Goal: Communication & Community: Participate in discussion

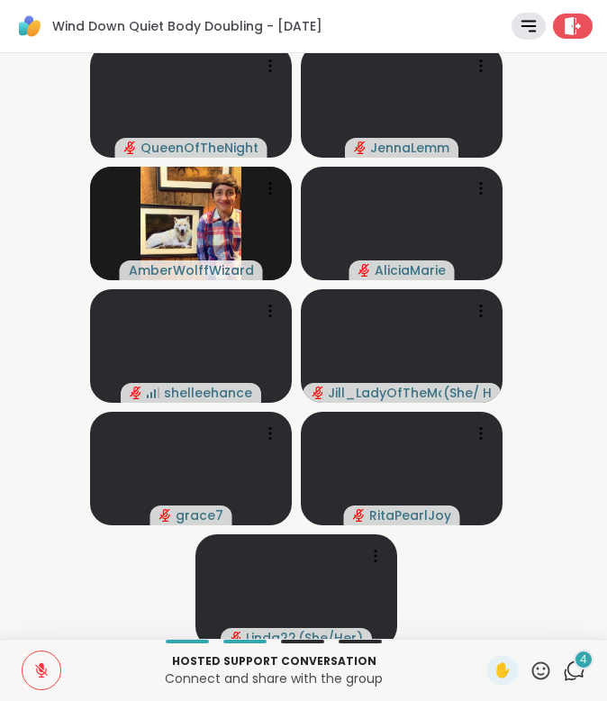
click at [563, 670] on icon at bounding box center [574, 670] width 23 height 23
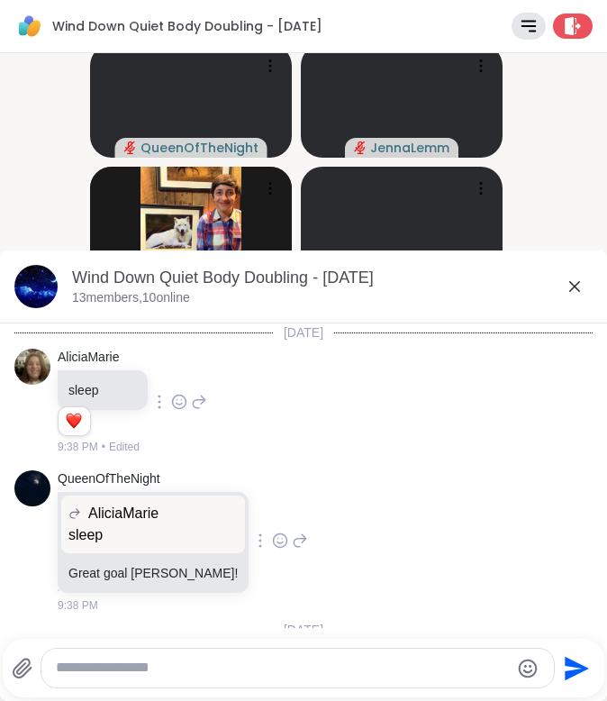
scroll to position [625, 0]
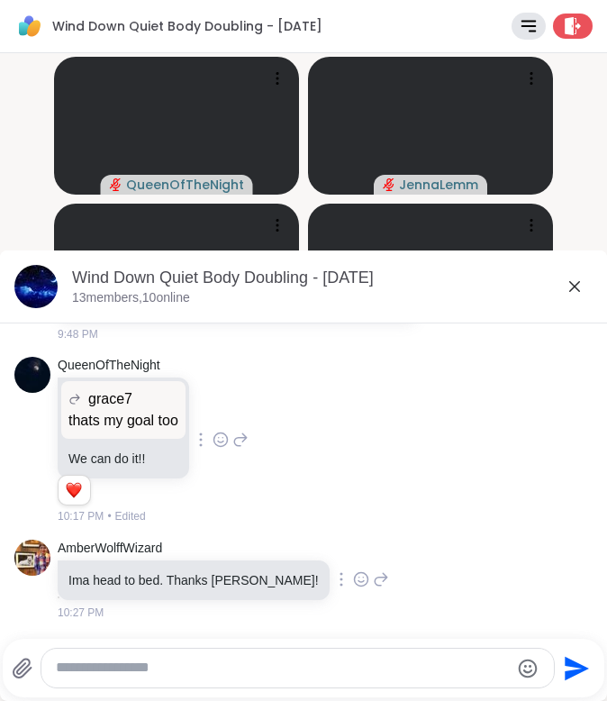
click at [353, 574] on icon at bounding box center [361, 579] width 16 height 18
click at [353, 552] on div "Select Reaction: Heart" at bounding box center [361, 550] width 16 height 16
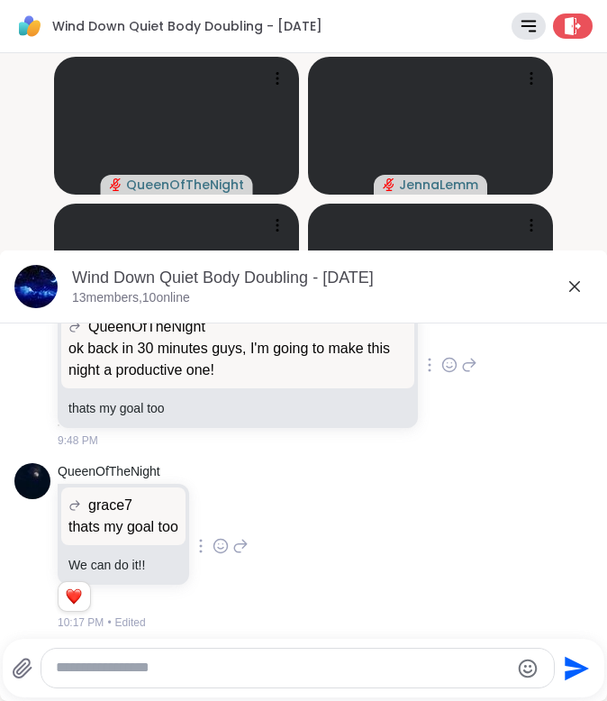
scroll to position [541, 0]
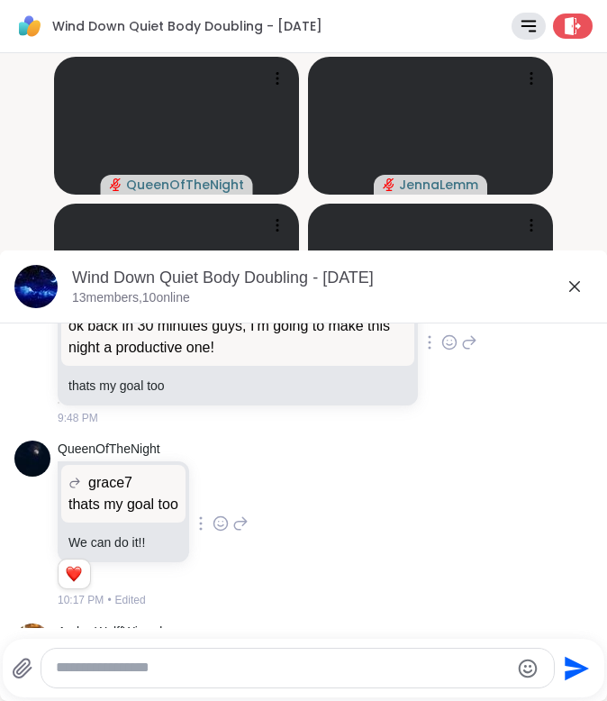
click at [564, 286] on icon at bounding box center [575, 287] width 22 height 22
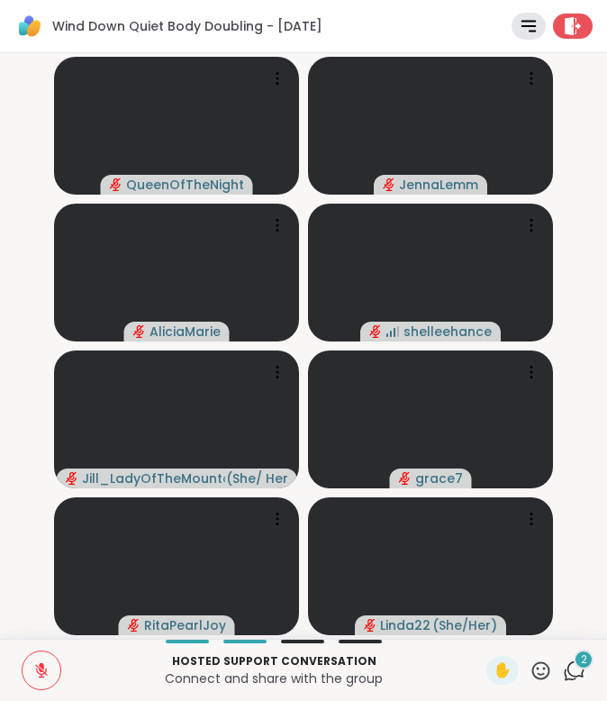
click at [581, 662] on span "2" at bounding box center [584, 659] width 6 height 15
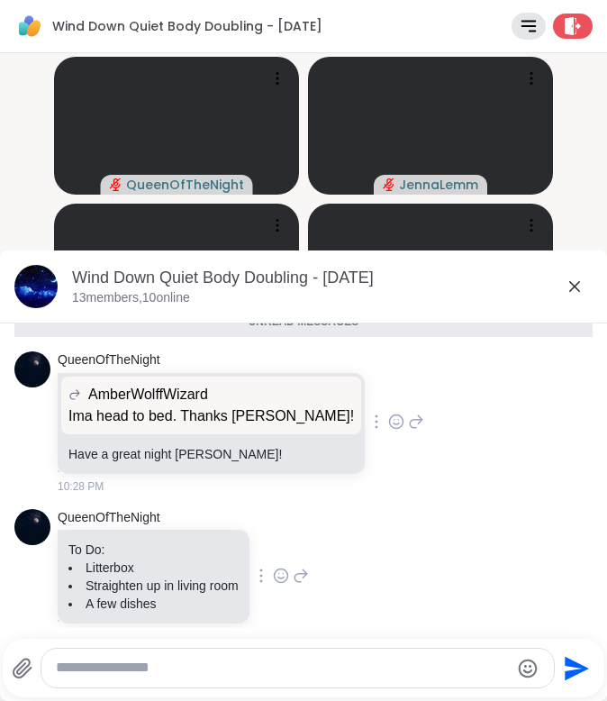
scroll to position [958, 0]
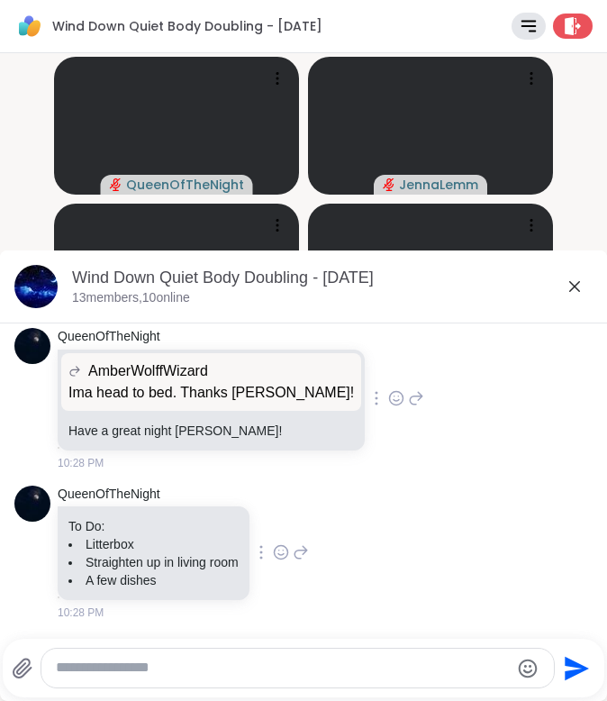
click at [569, 288] on icon at bounding box center [574, 286] width 11 height 11
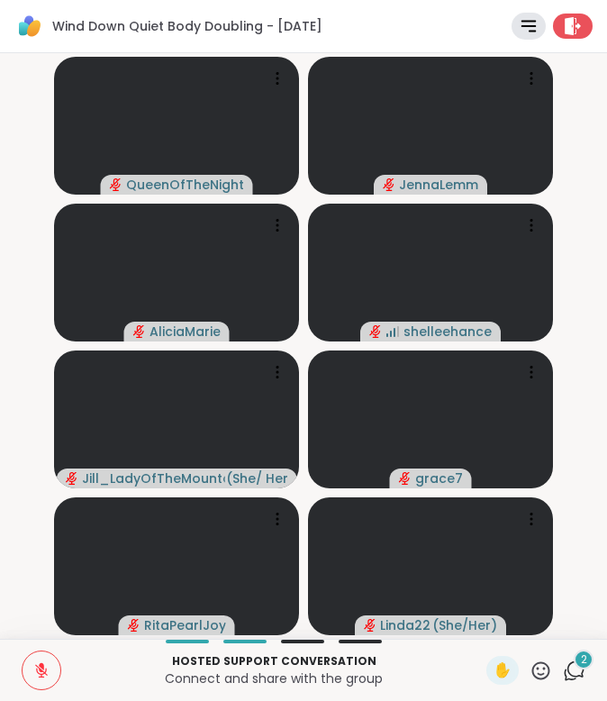
click at [563, 667] on icon at bounding box center [574, 670] width 23 height 23
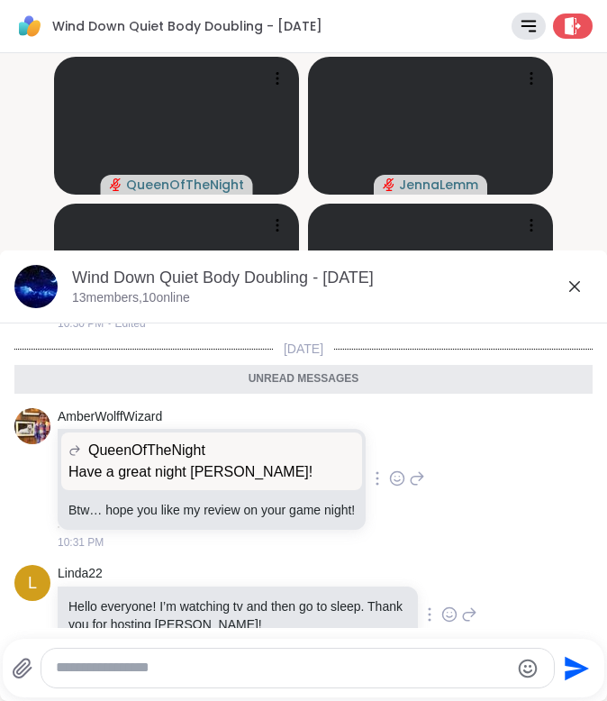
scroll to position [1255, 0]
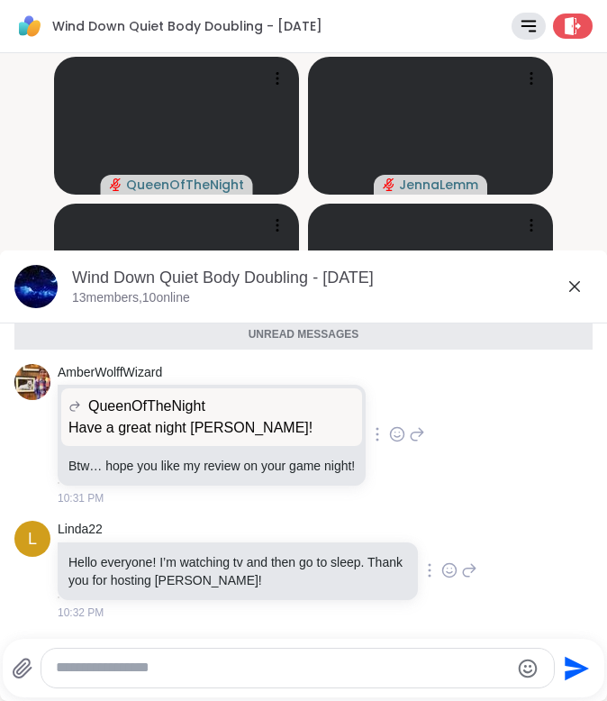
click at [564, 289] on icon at bounding box center [575, 287] width 22 height 22
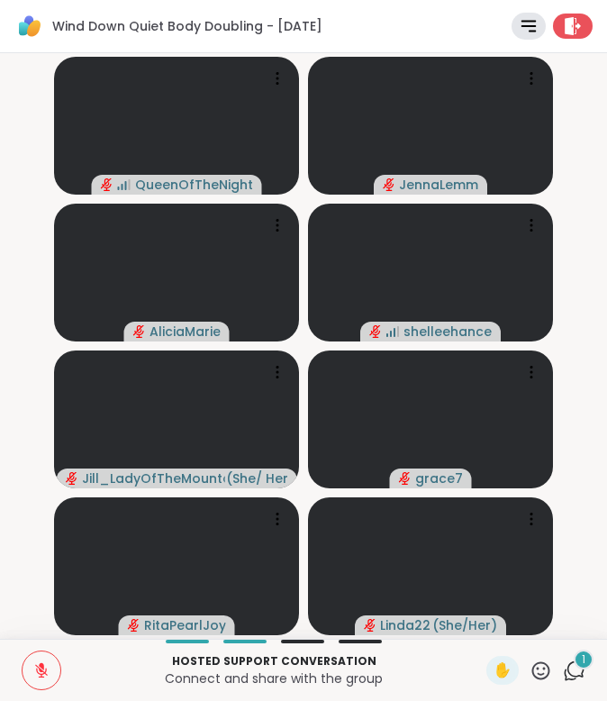
click at [567, 674] on icon at bounding box center [575, 668] width 17 height 16
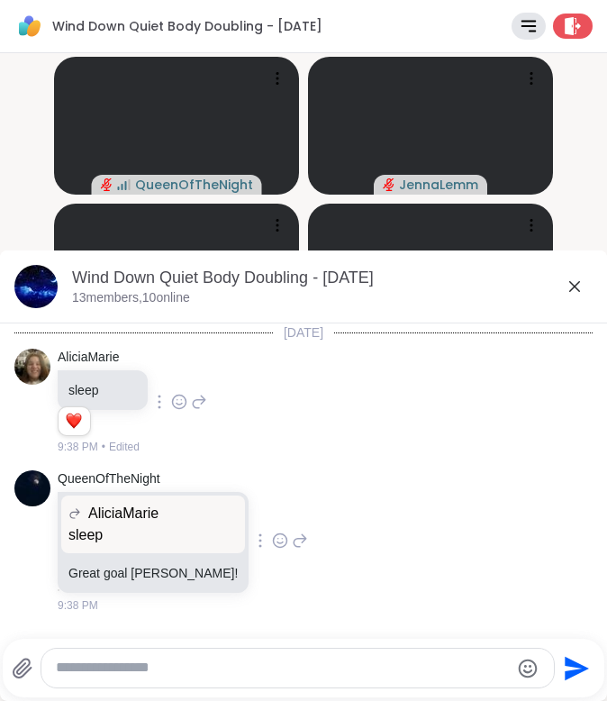
scroll to position [1478, 0]
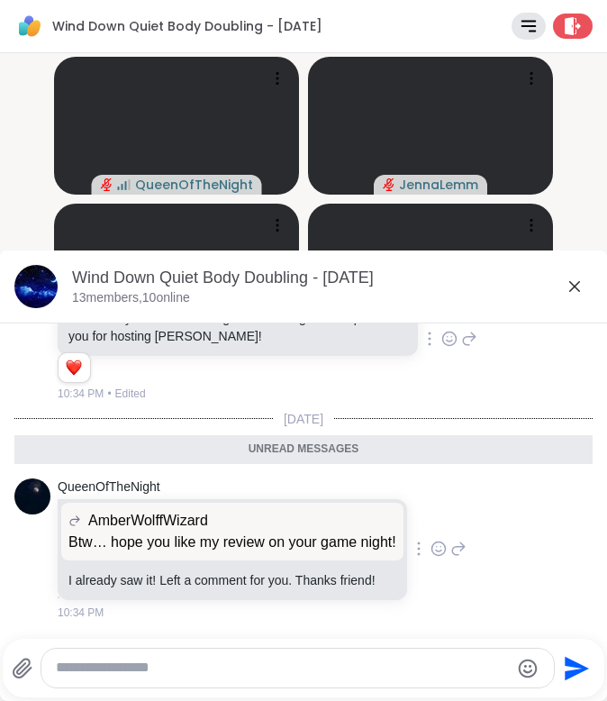
click at [564, 290] on icon at bounding box center [575, 287] width 22 height 22
